Goal: Information Seeking & Learning: Check status

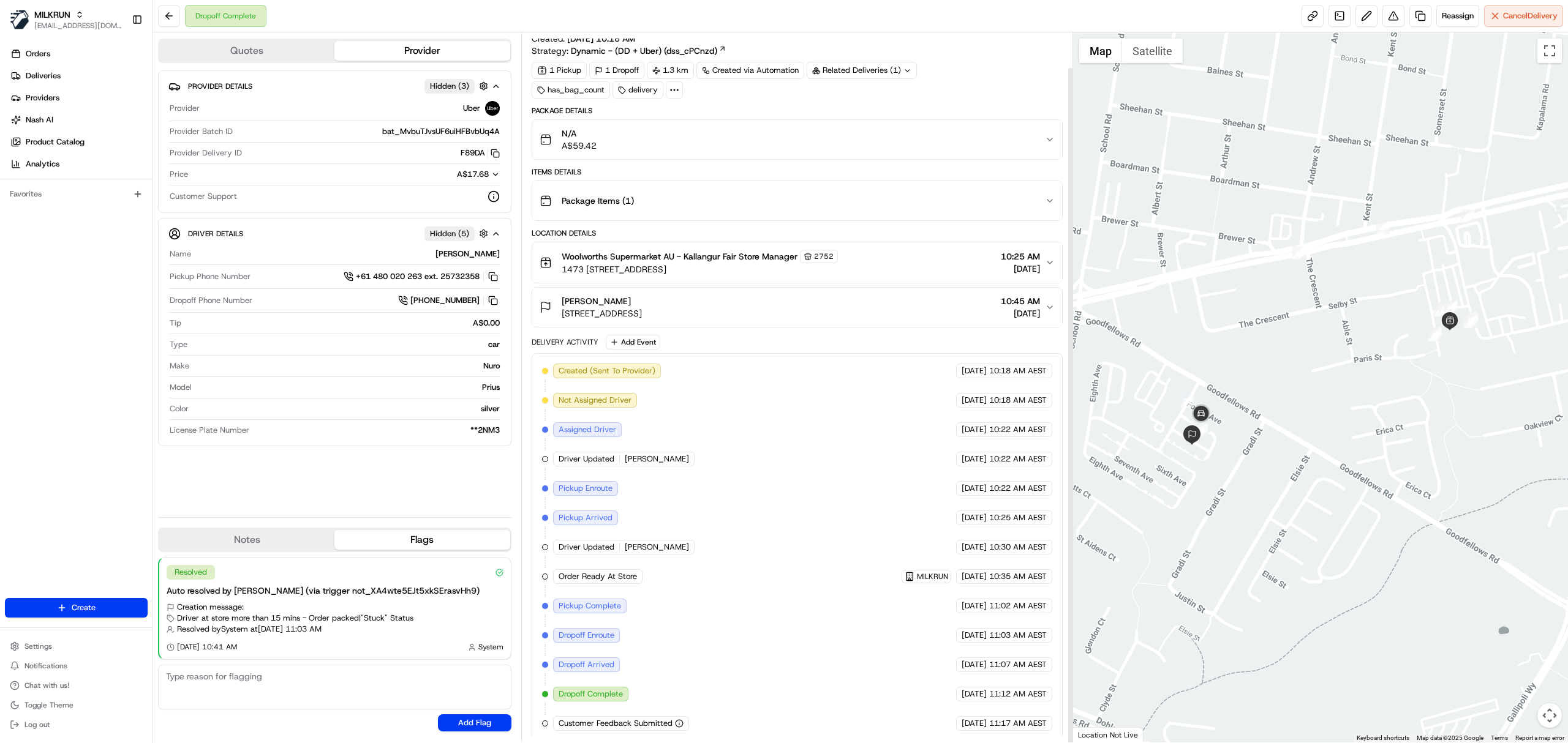
scroll to position [36, 0]
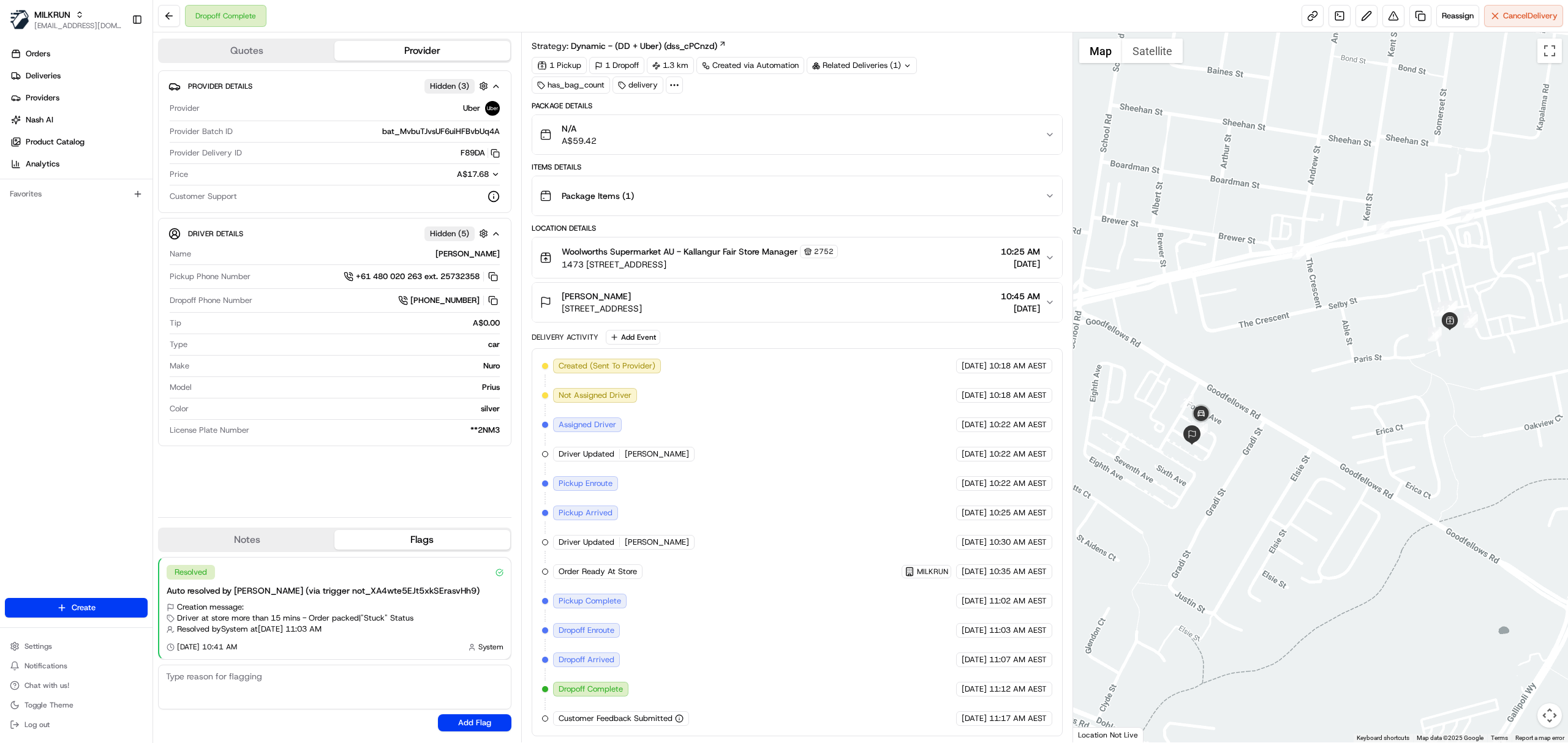
click at [591, 184] on div "Package Items ( 1 )" at bounding box center [792, 196] width 505 height 25
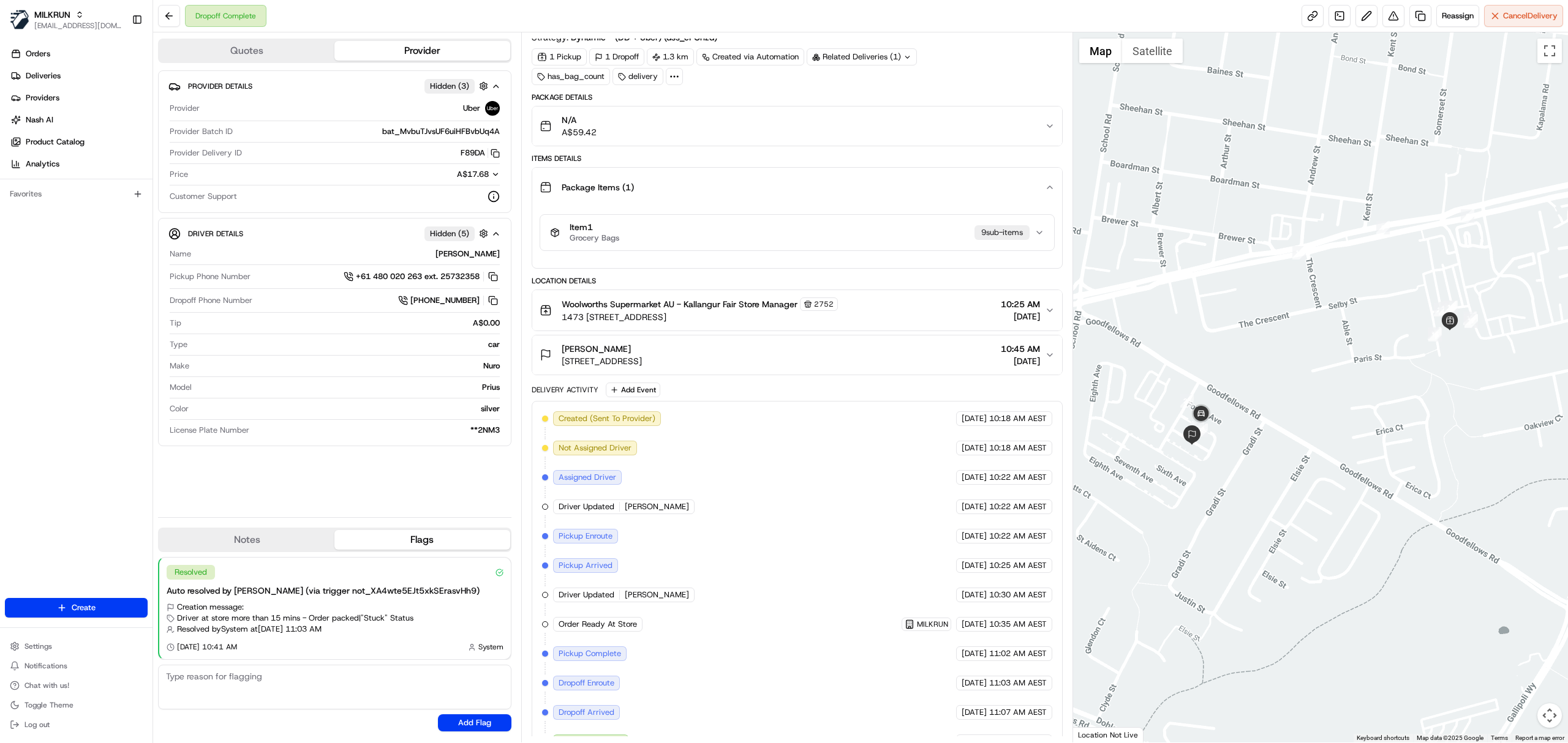
drag, startPoint x: 557, startPoint y: 352, endPoint x: 641, endPoint y: 353, distance: 84.0
click at [641, 353] on div "[PERSON_NAME] [STREET_ADDRESS]" at bounding box center [590, 355] width 102 height 25
copy span "[PERSON_NAME]"
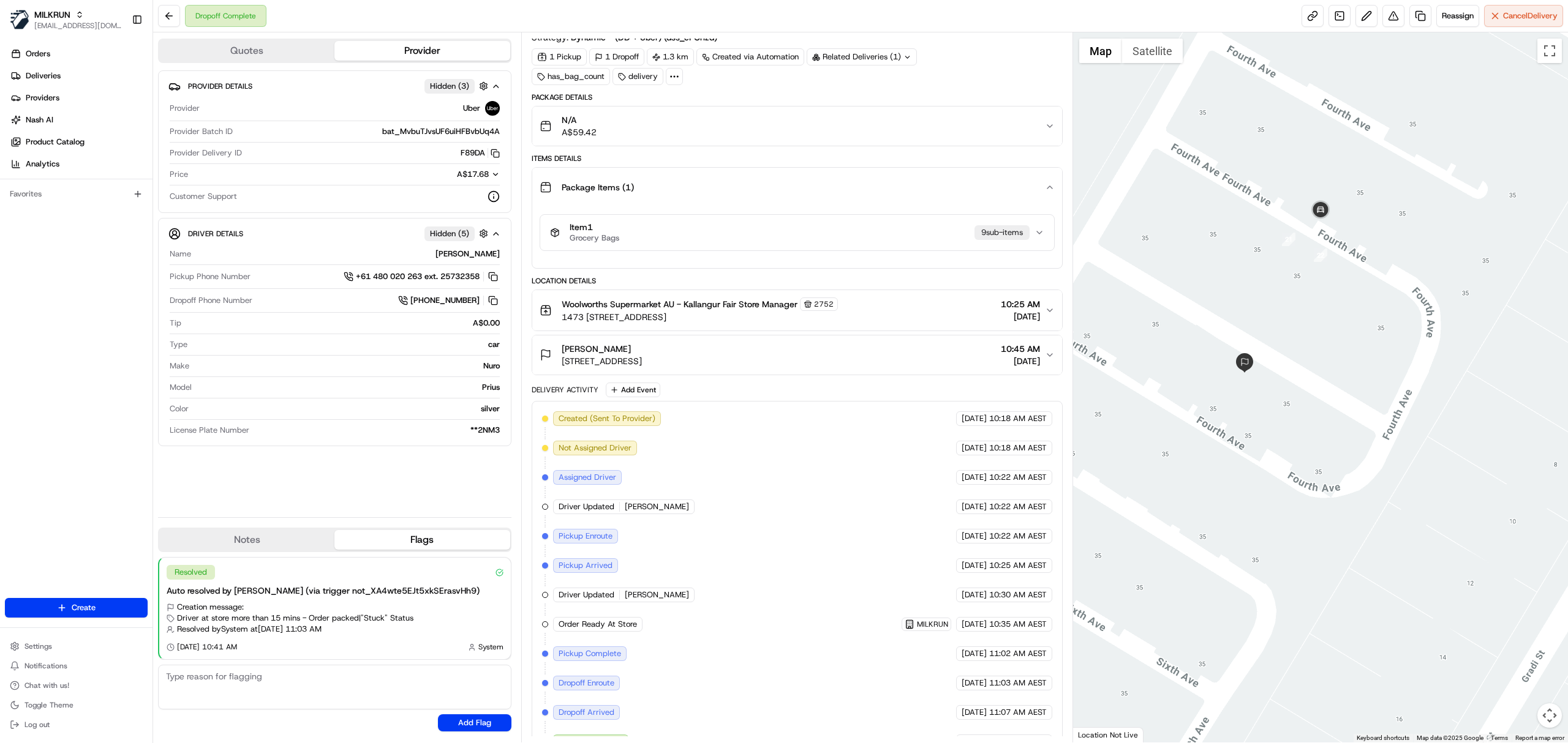
drag, startPoint x: 566, startPoint y: 368, endPoint x: 759, endPoint y: 361, distance: 193.1
click at [642, 361] on span "[STREET_ADDRESS]" at bounding box center [602, 361] width 80 height 12
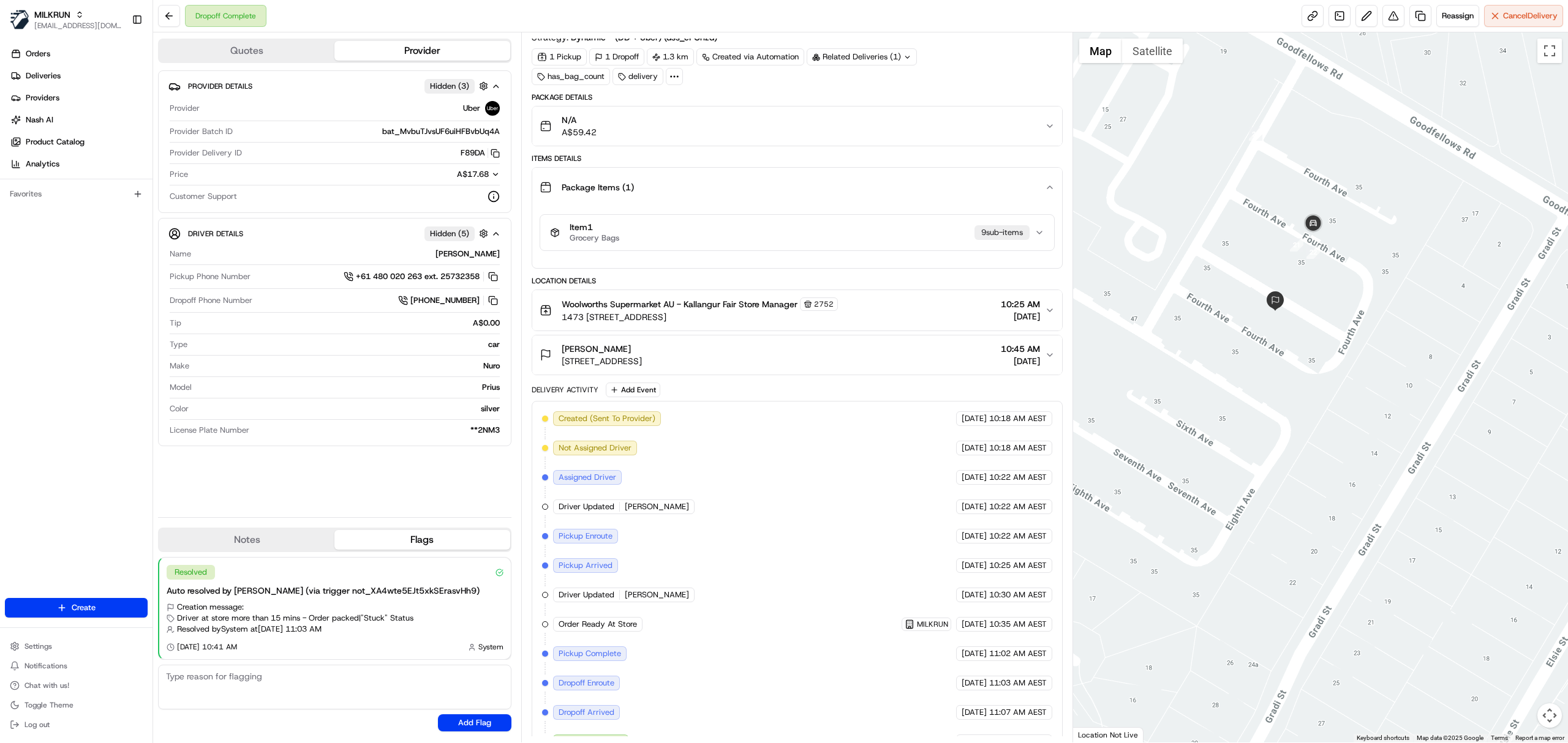
click at [642, 355] on div "[PERSON_NAME]" at bounding box center [602, 349] width 80 height 12
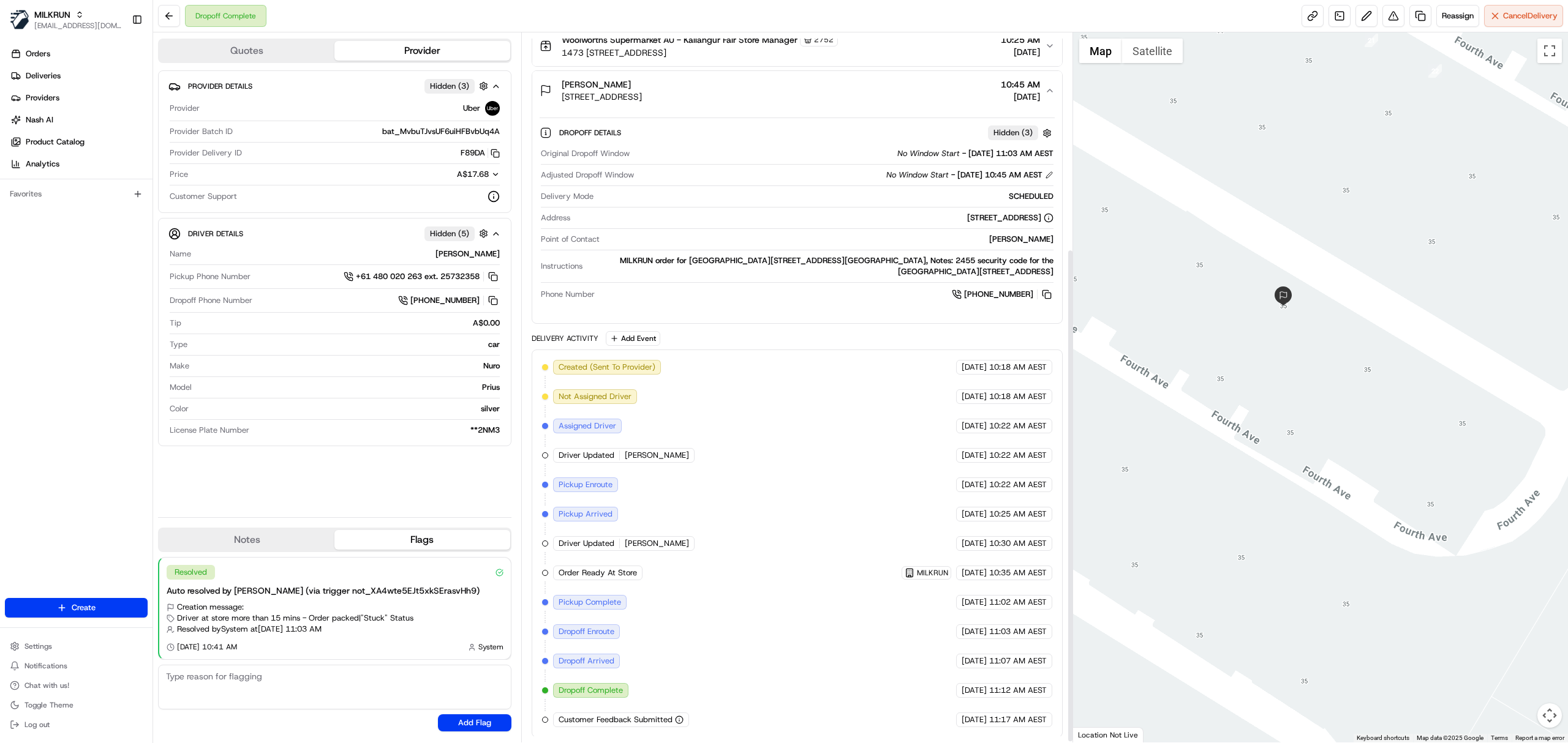
scroll to position [312, 0]
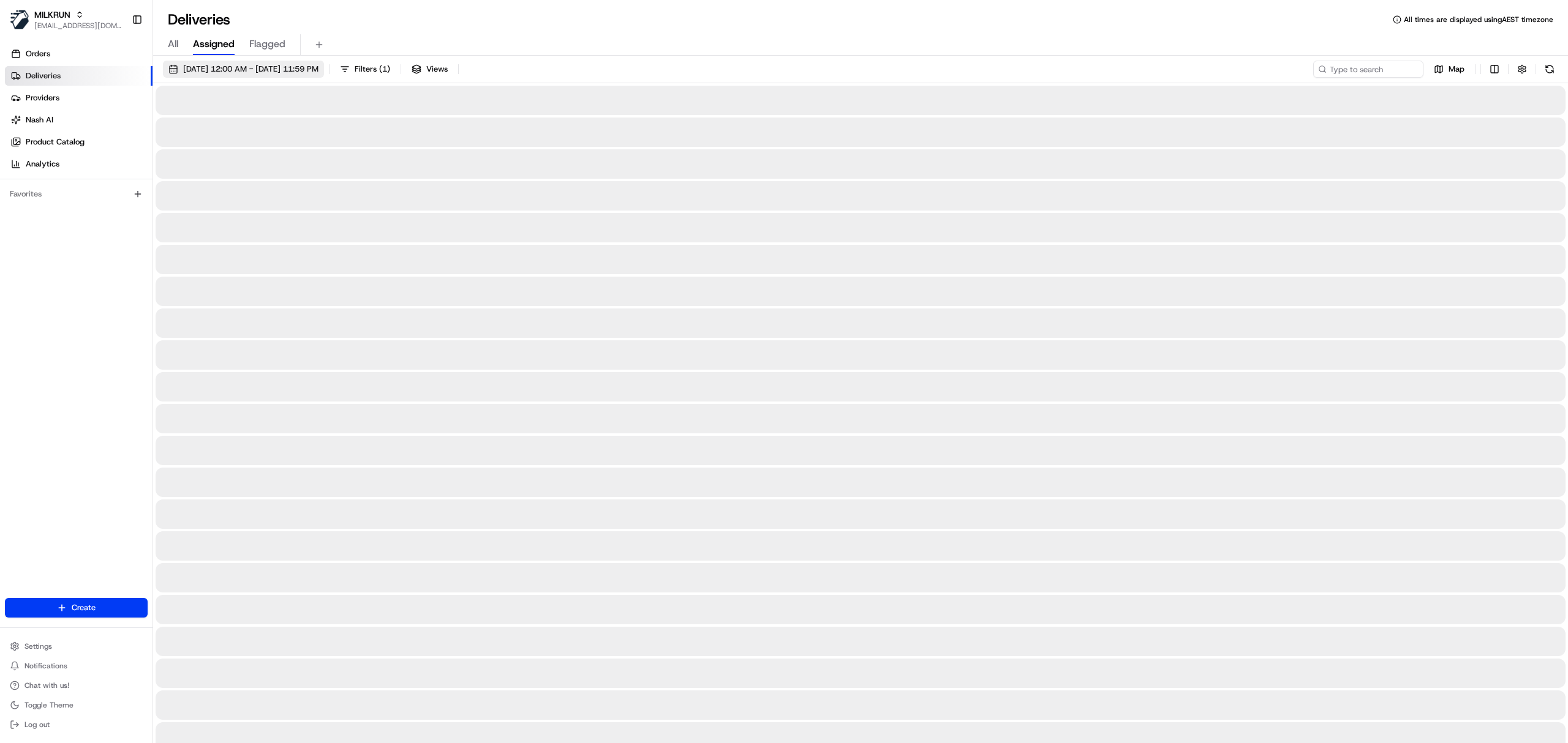
click at [267, 72] on span "[DATE] 12:00 AM - [DATE] 11:59 PM" at bounding box center [250, 69] width 135 height 11
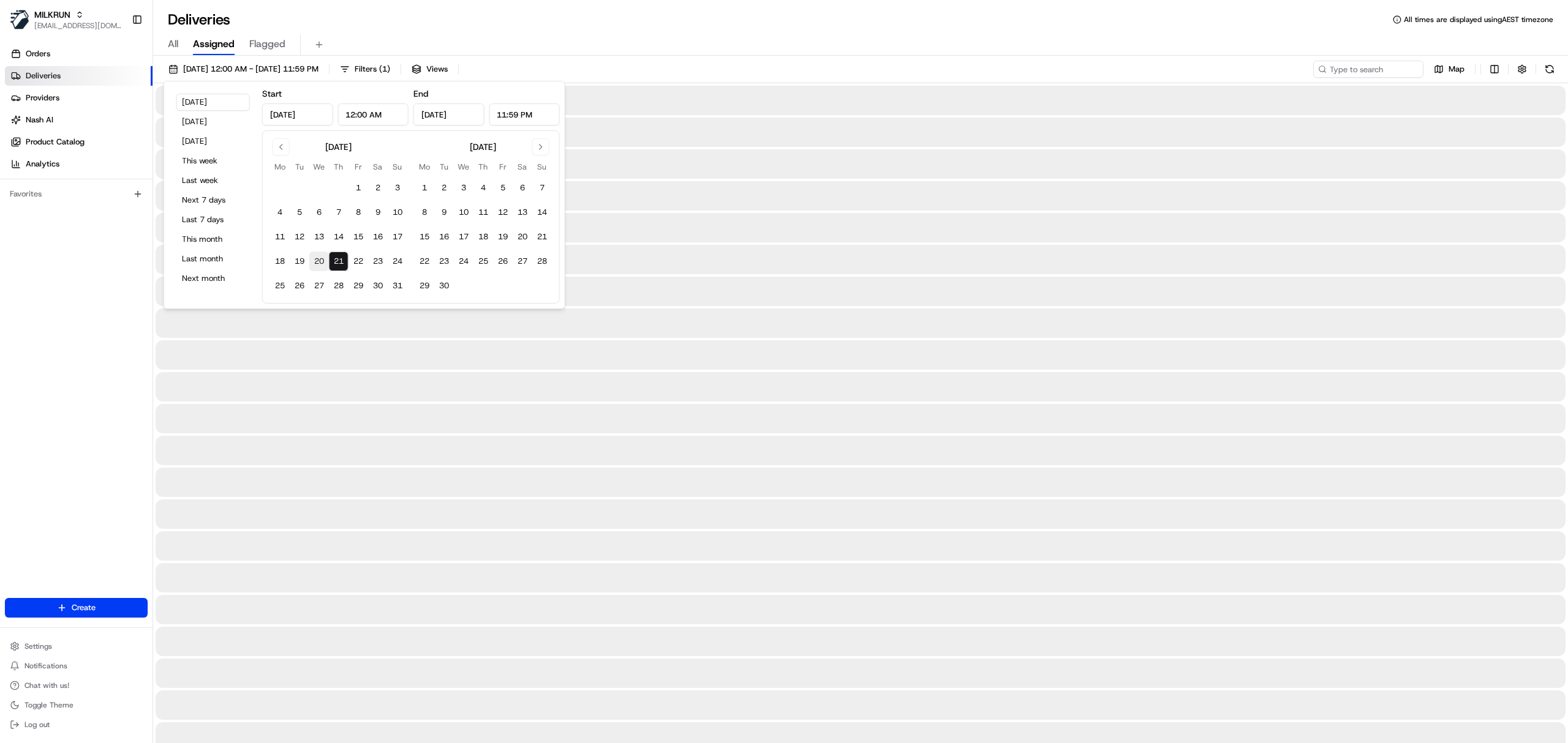
click at [321, 265] on button "20" at bounding box center [319, 262] width 20 height 20
type input "Aug 20, 2025"
click at [321, 265] on button "20" at bounding box center [319, 262] width 20 height 20
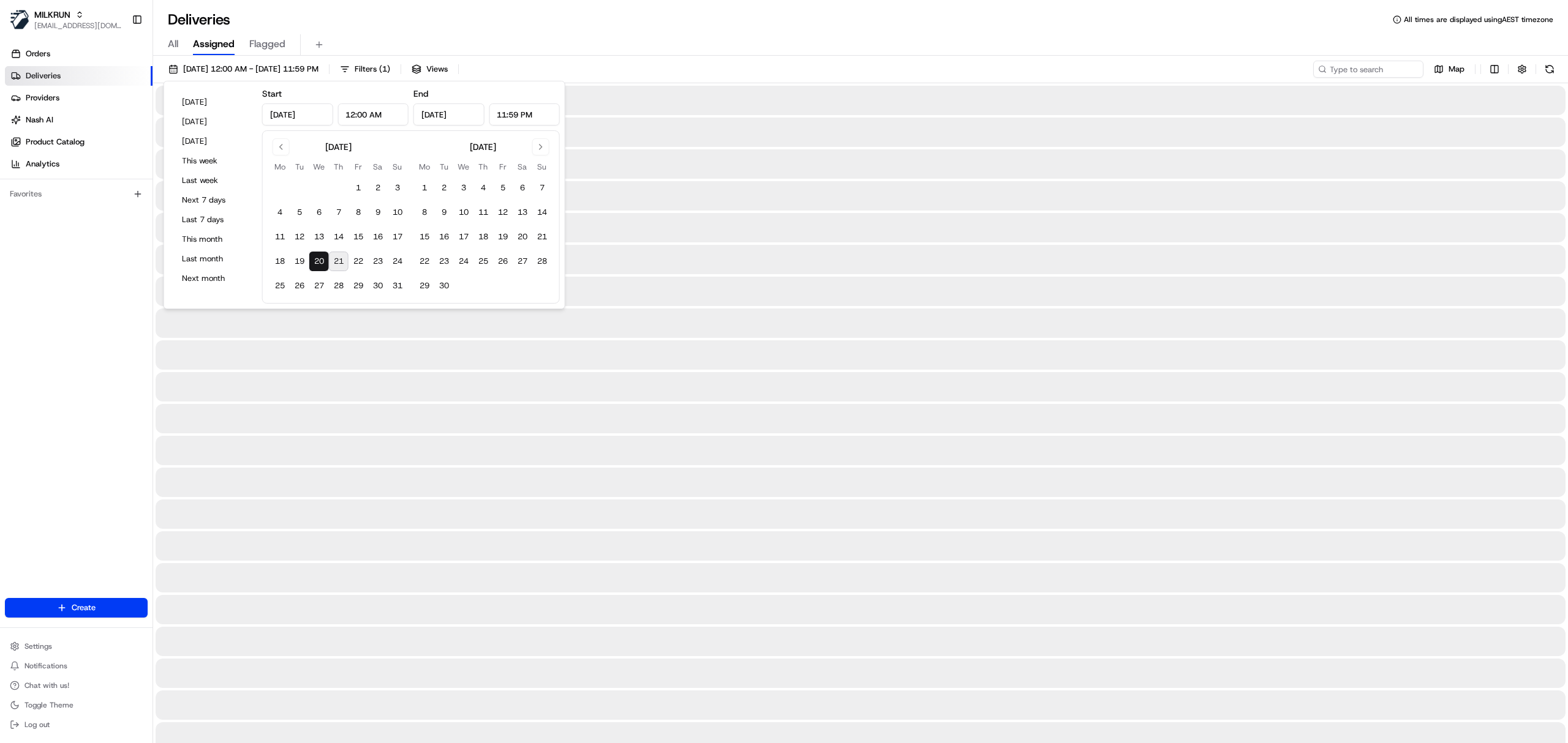
click at [316, 263] on button "20" at bounding box center [319, 262] width 20 height 20
click at [594, 5] on div "Deliveries All times are displayed using AEST timezone All Assigned Flagged 20/…" at bounding box center [860, 371] width 1415 height 743
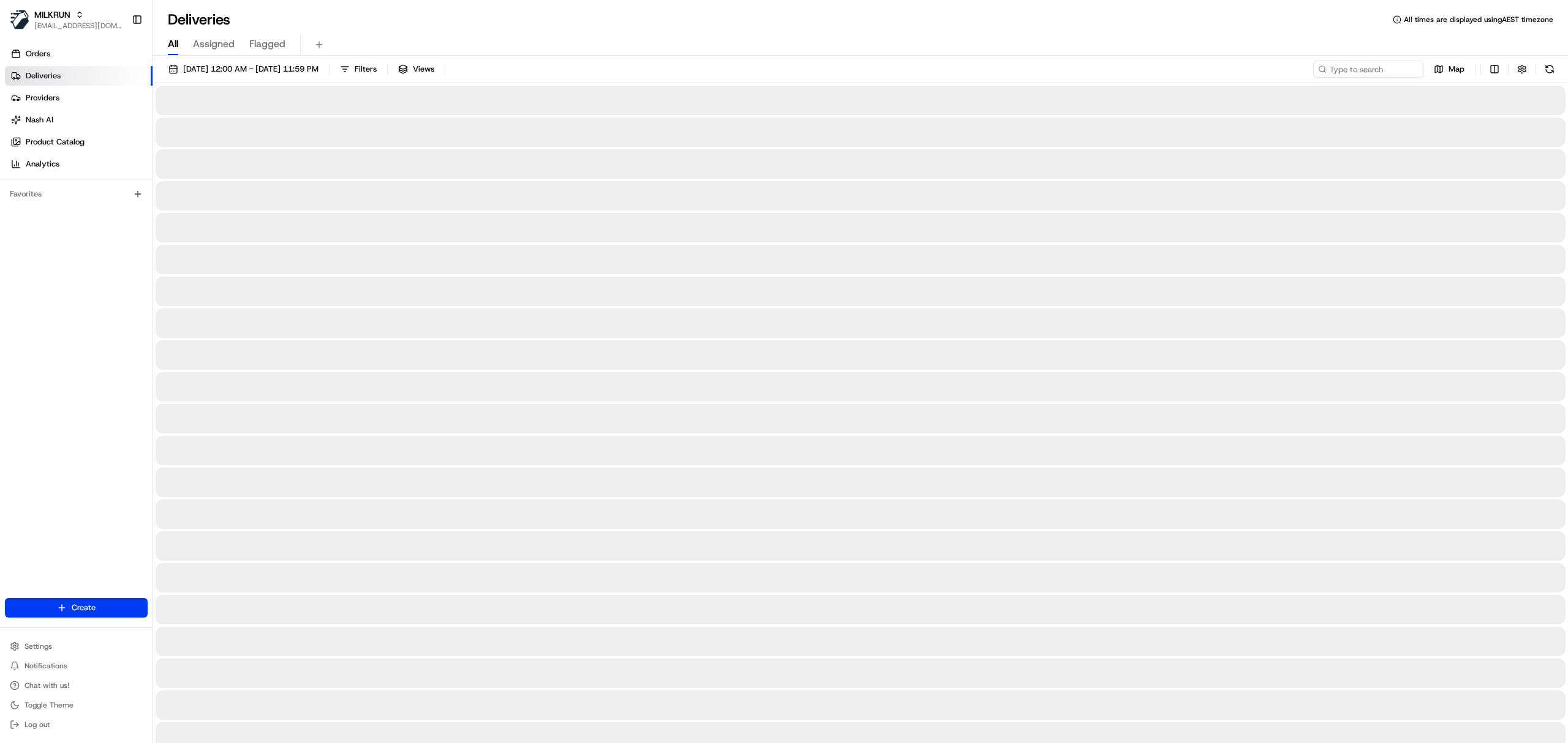
click at [177, 38] on span "All" at bounding box center [173, 43] width 11 height 15
click at [1334, 67] on input at bounding box center [1350, 68] width 147 height 17
paste input "Jeanette Monticelli"
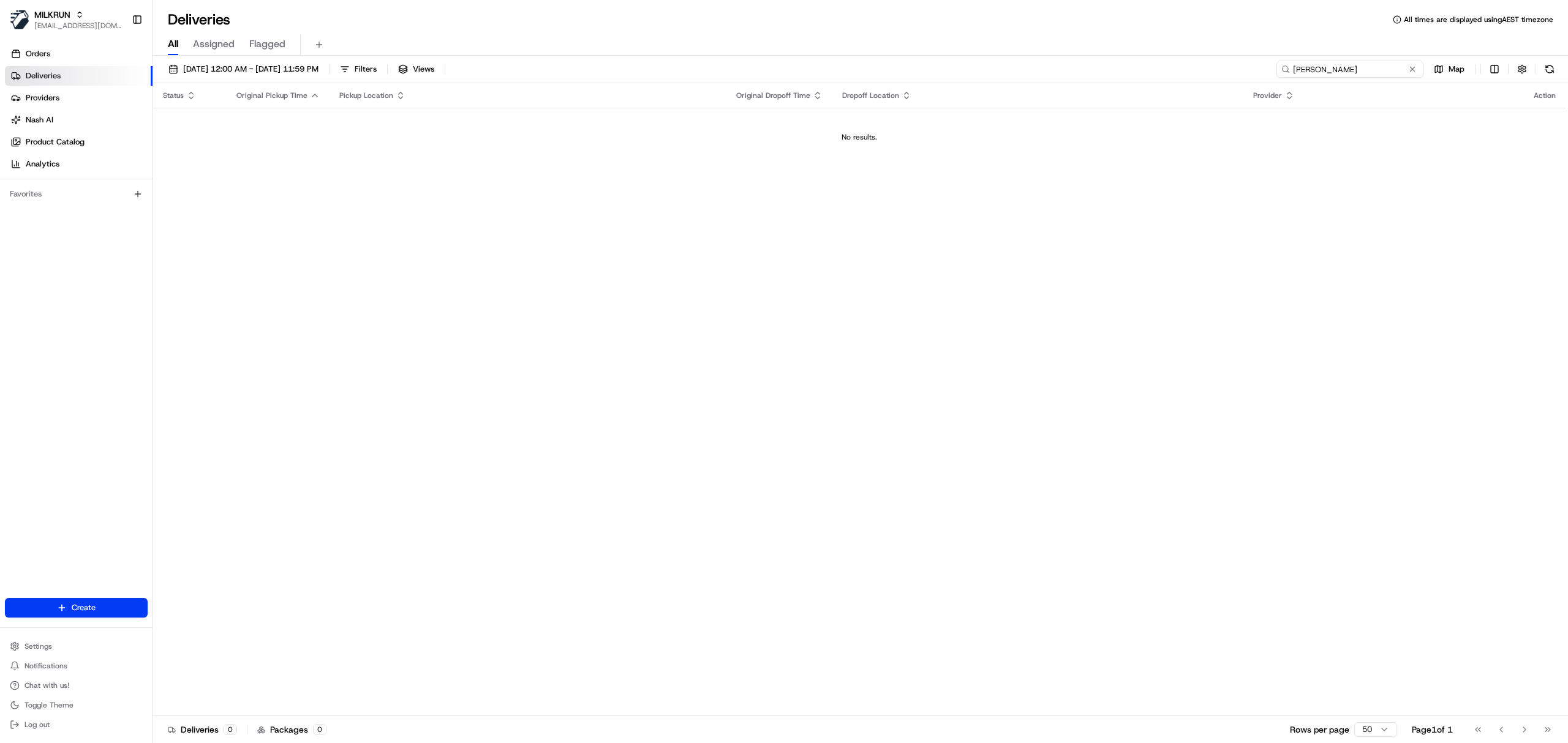
drag, startPoint x: 1331, startPoint y: 68, endPoint x: 1382, endPoint y: 91, distance: 55.9
click at [1331, 68] on input "Jeanette Monticelli" at bounding box center [1350, 68] width 147 height 17
click at [1383, 67] on input "Jeanette Monticelli" at bounding box center [1350, 68] width 147 height 17
click at [1332, 67] on input "Jeanette Monticelli" at bounding box center [1350, 68] width 147 height 17
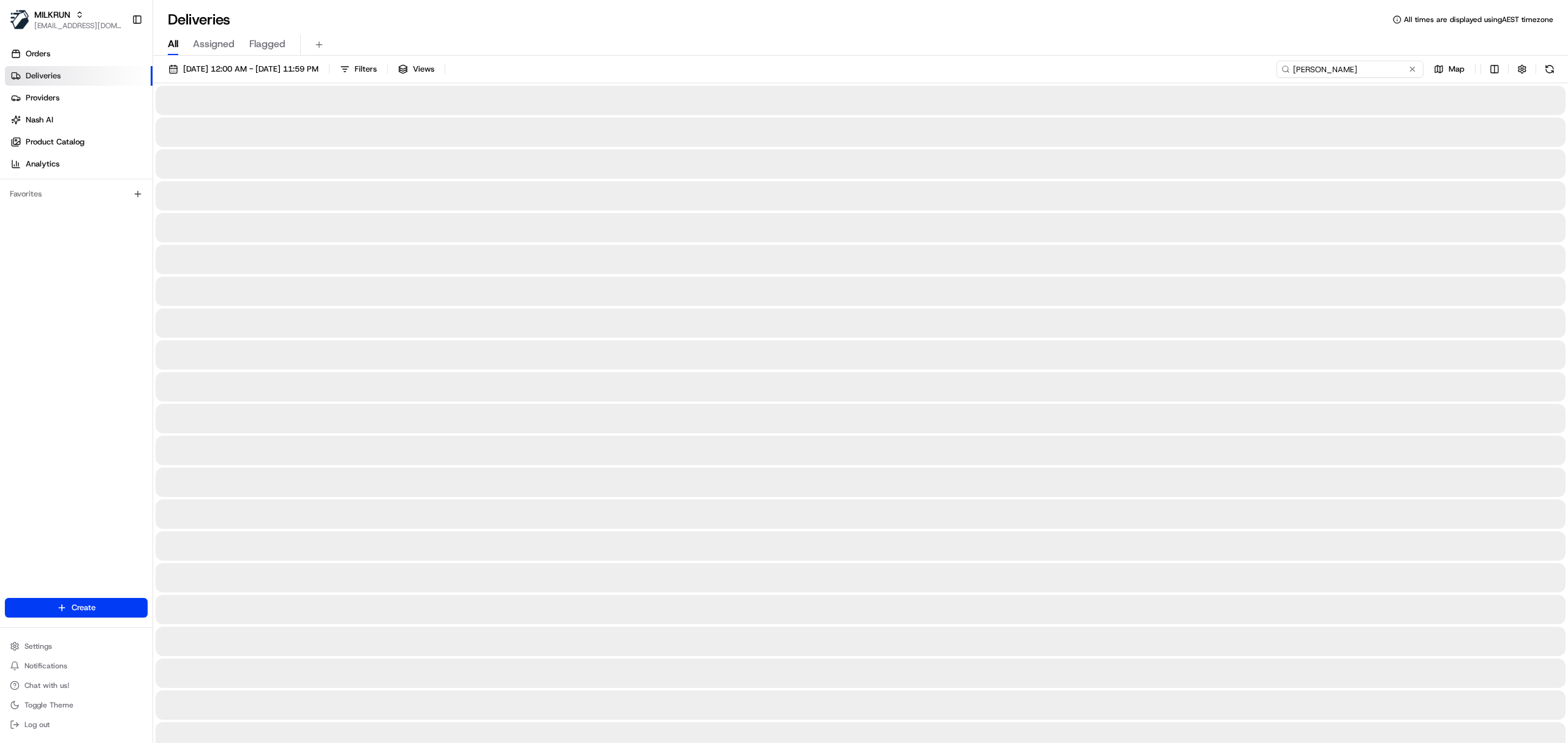
type input "Jeanette Monticelli"
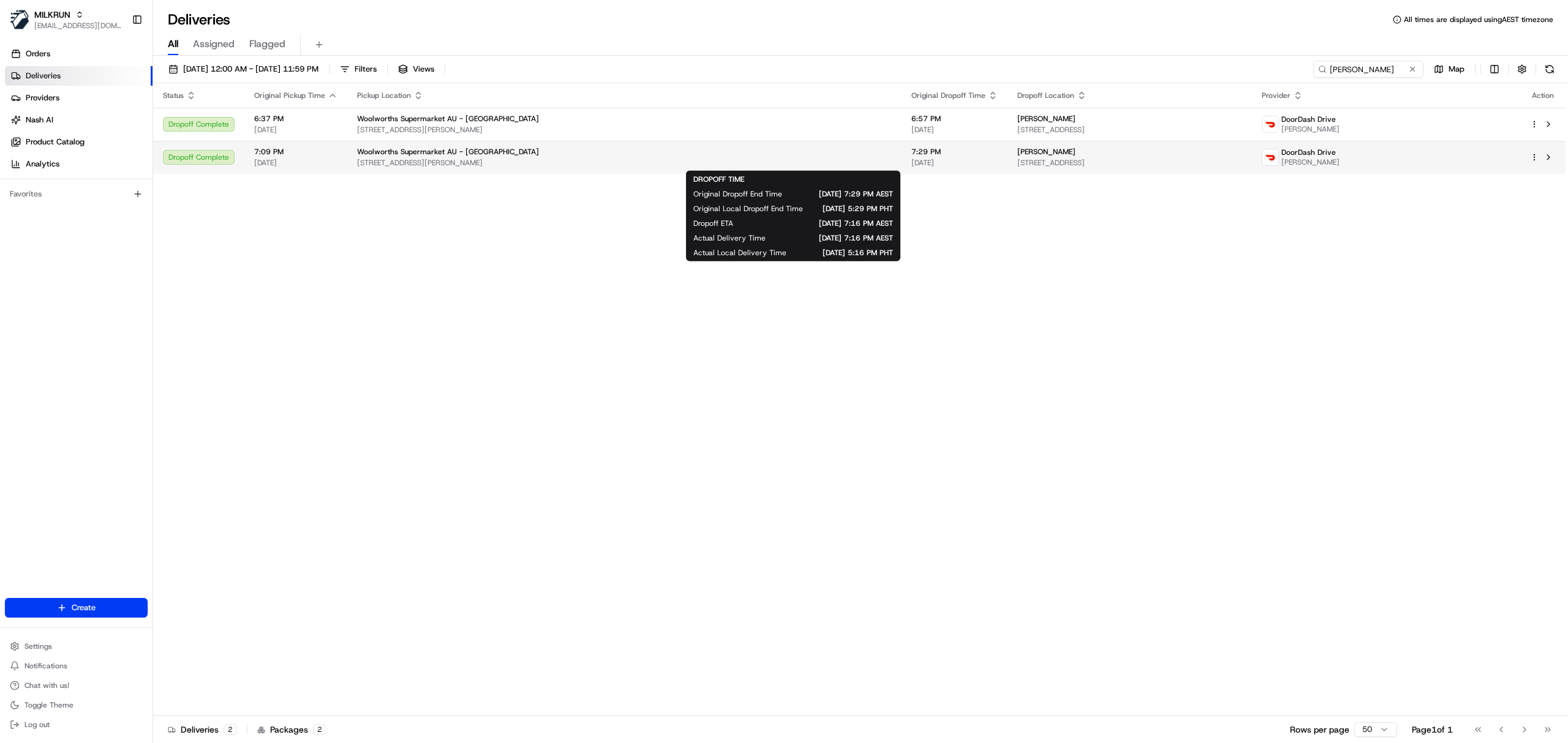
click at [911, 168] on span "20/08/2025" at bounding box center [954, 162] width 86 height 10
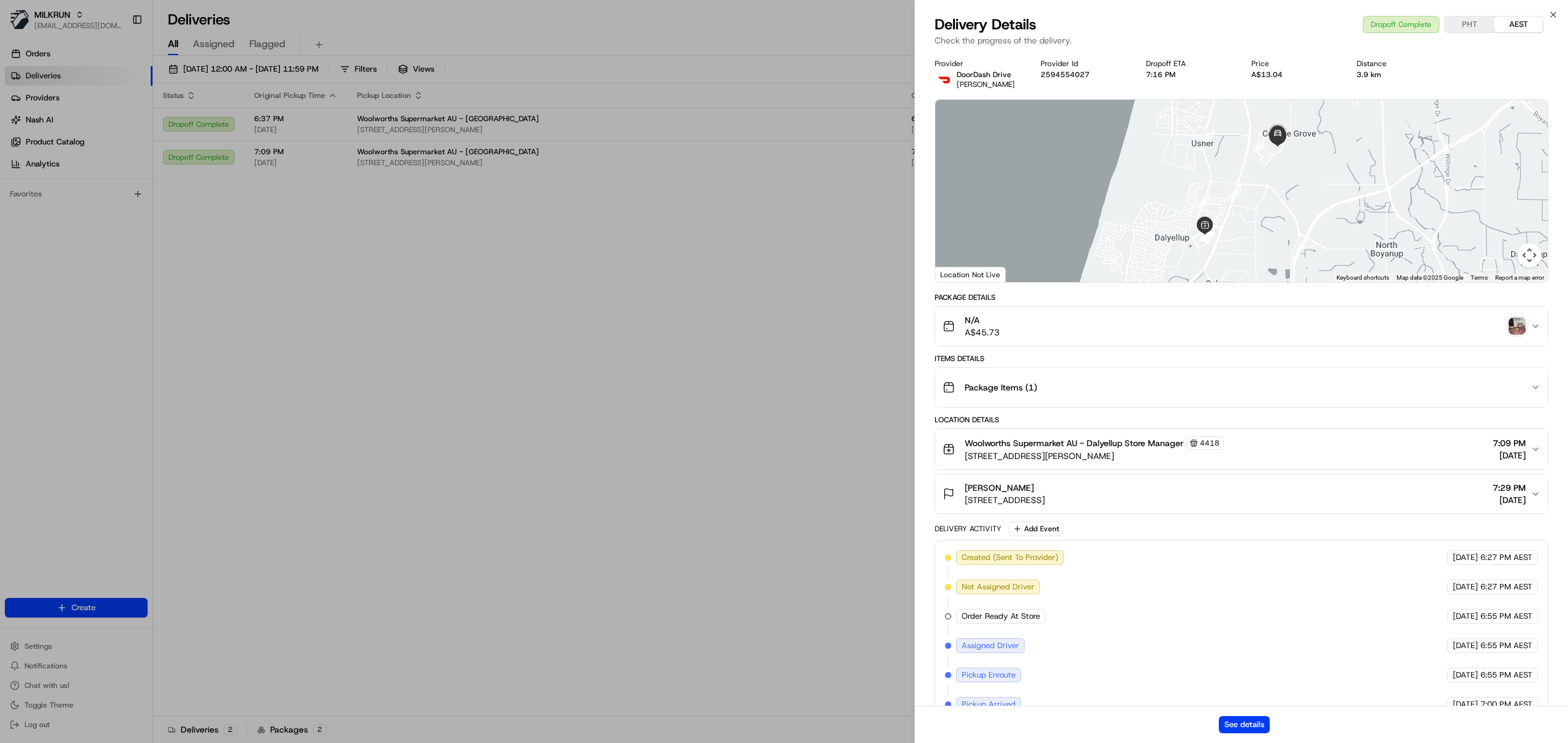
click at [1014, 378] on div "Package Items ( 1 )" at bounding box center [1237, 388] width 588 height 25
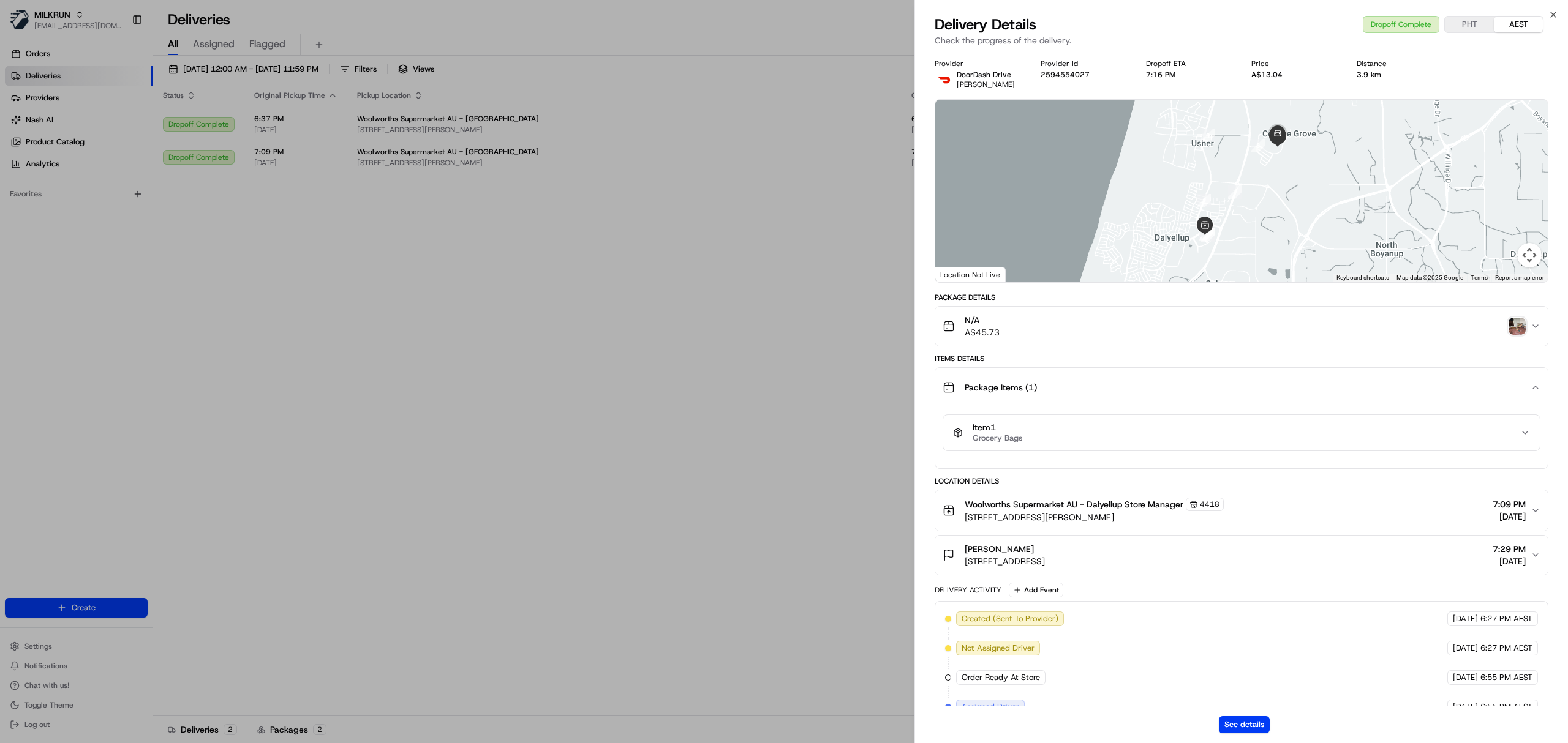
click at [1516, 323] on img "button" at bounding box center [1517, 326] width 17 height 17
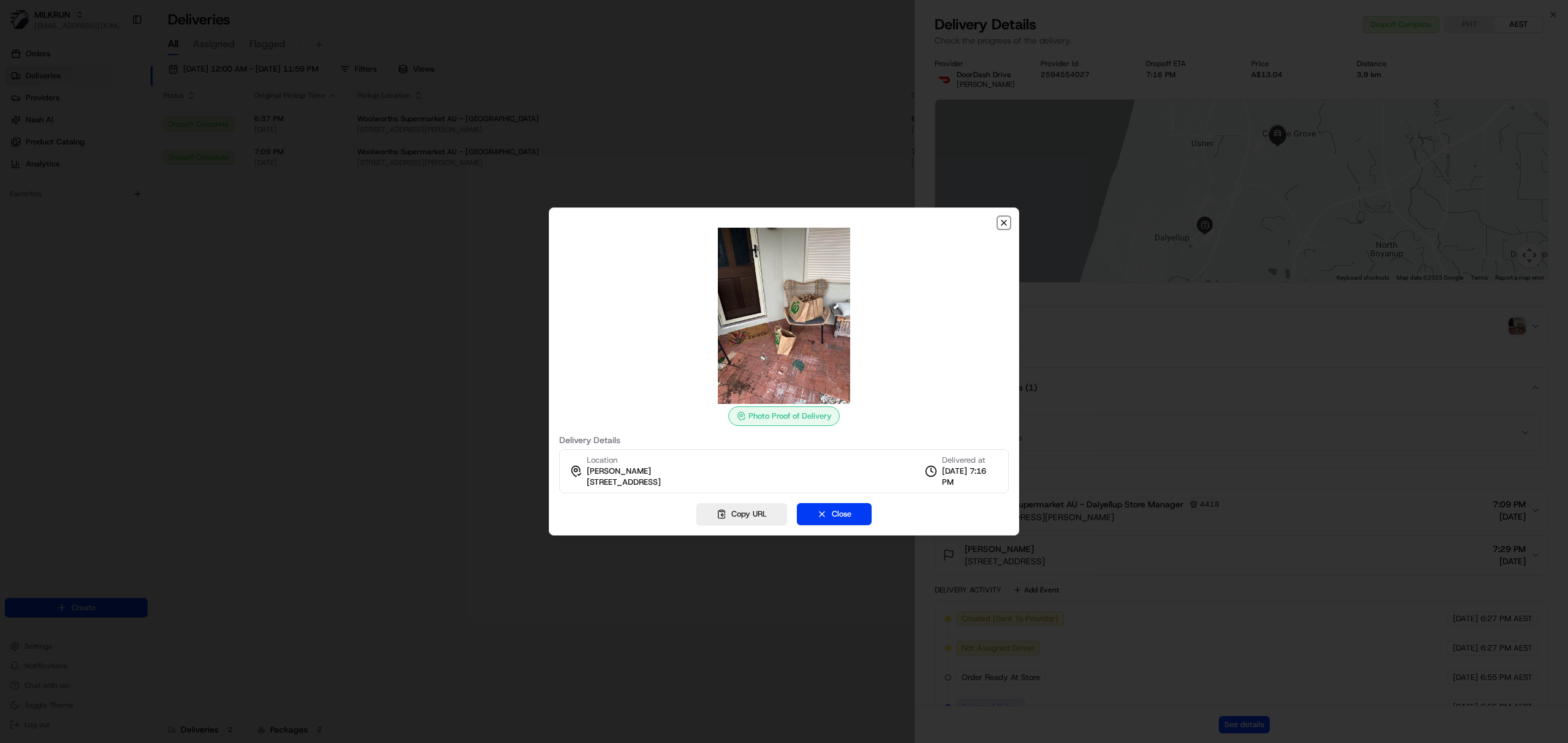
click at [1002, 221] on icon "button" at bounding box center [1004, 223] width 5 height 5
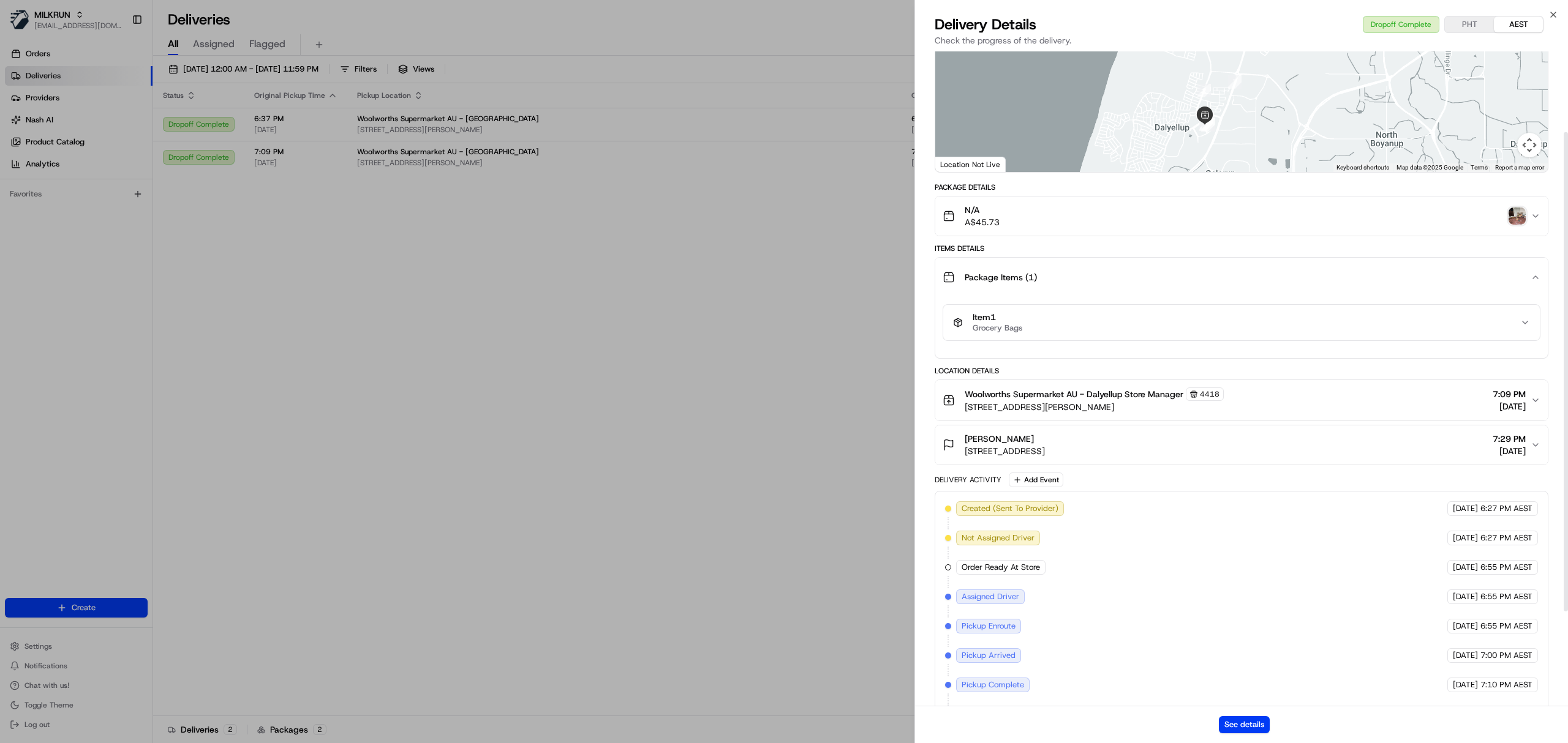
scroll to position [239, 0]
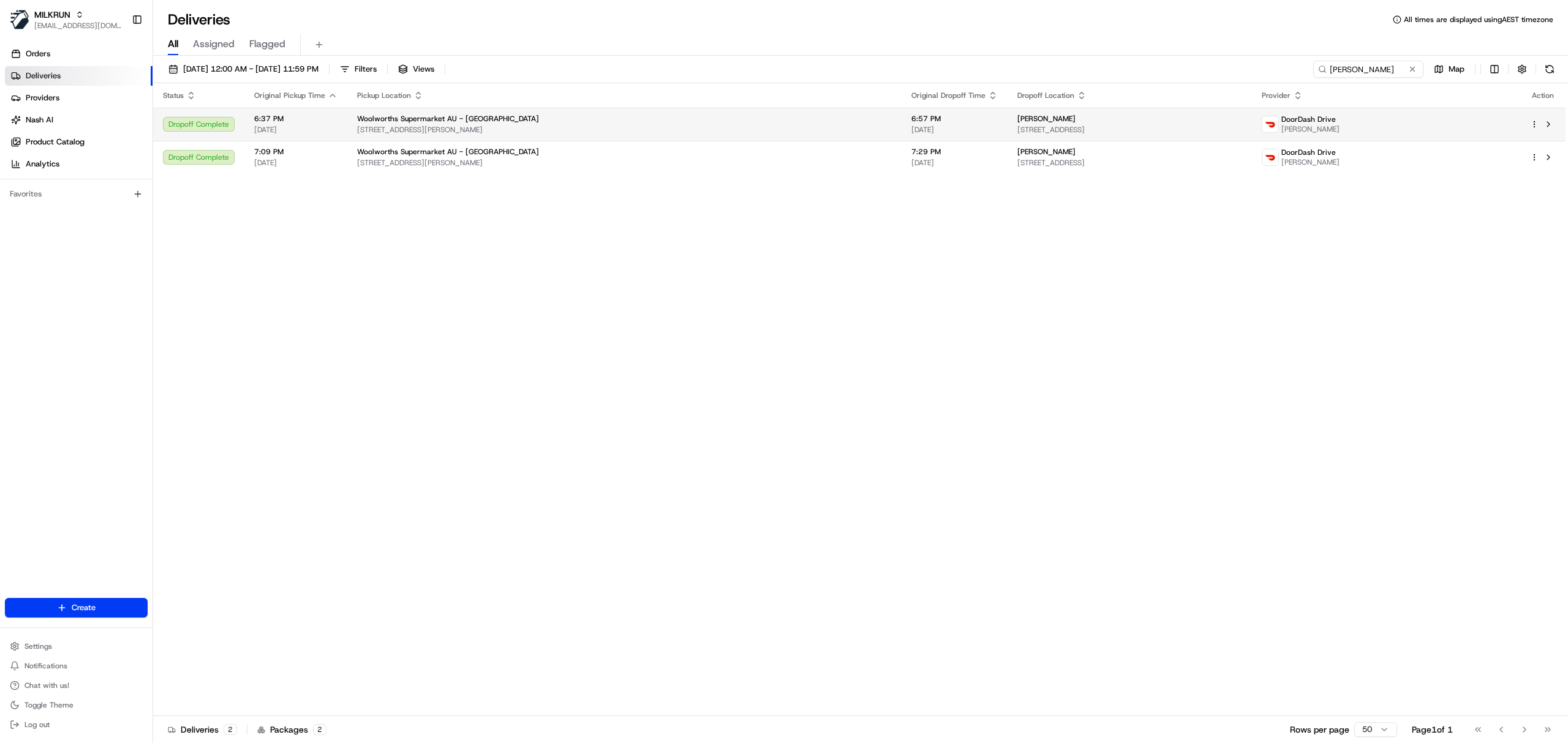
click at [632, 121] on div "Woolworths Supermarket AU - Dalyellup" at bounding box center [624, 118] width 535 height 10
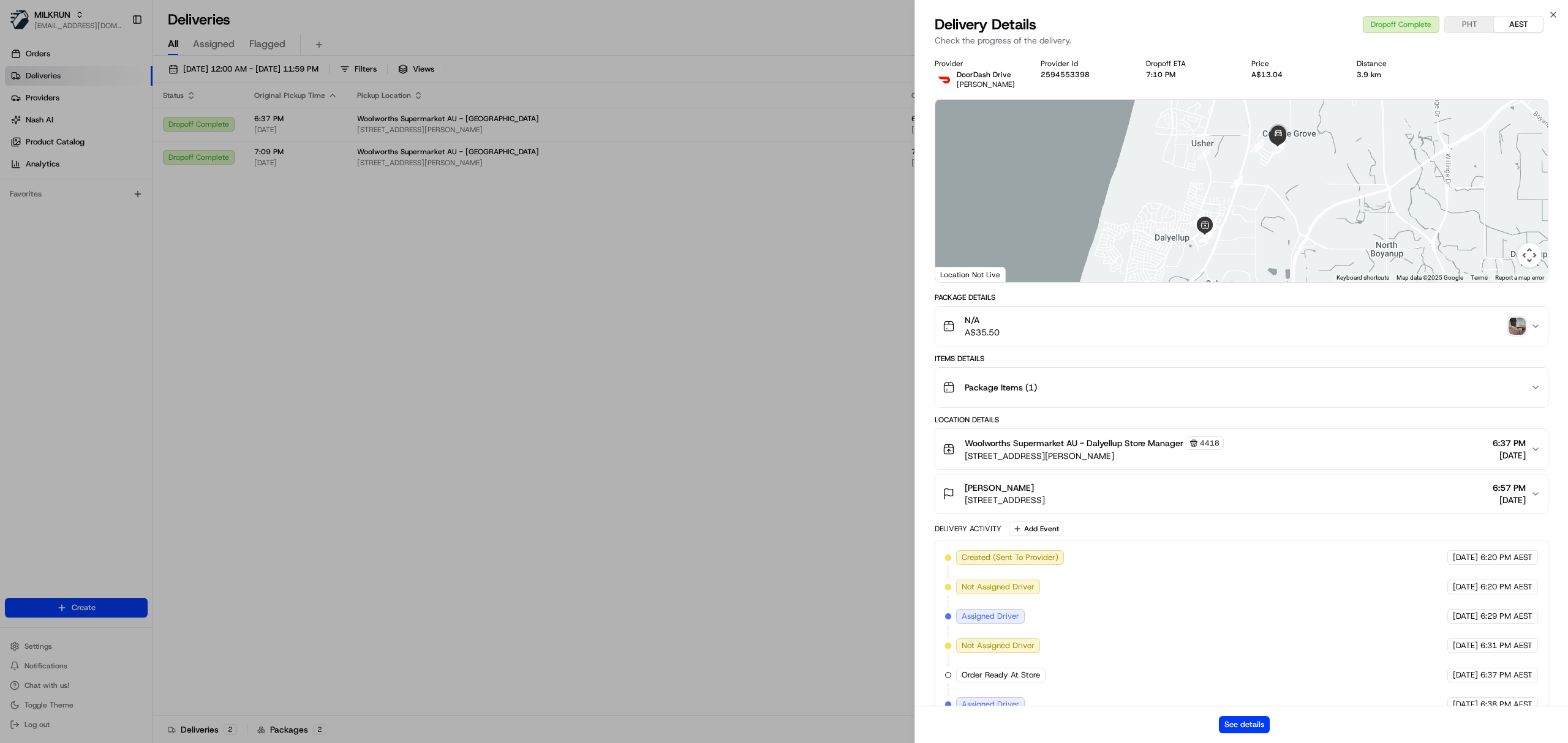
click at [1512, 325] on img "button" at bounding box center [1517, 326] width 17 height 17
